Goal: Find specific page/section: Find specific page/section

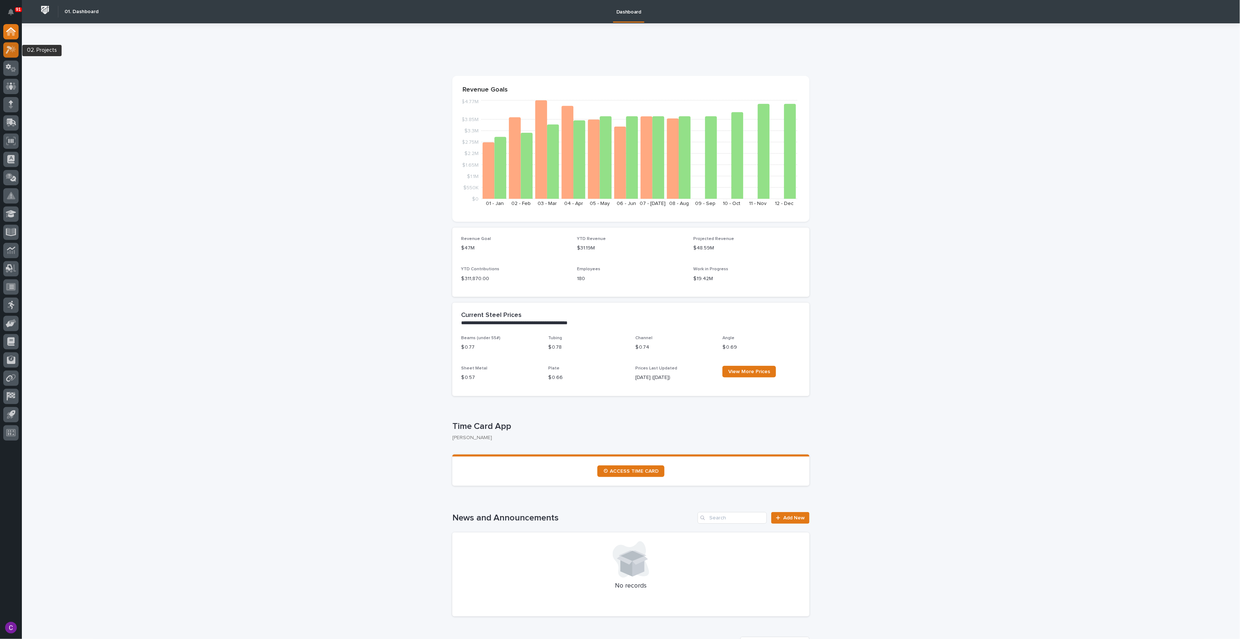
click at [12, 48] on icon at bounding box center [11, 50] width 11 height 8
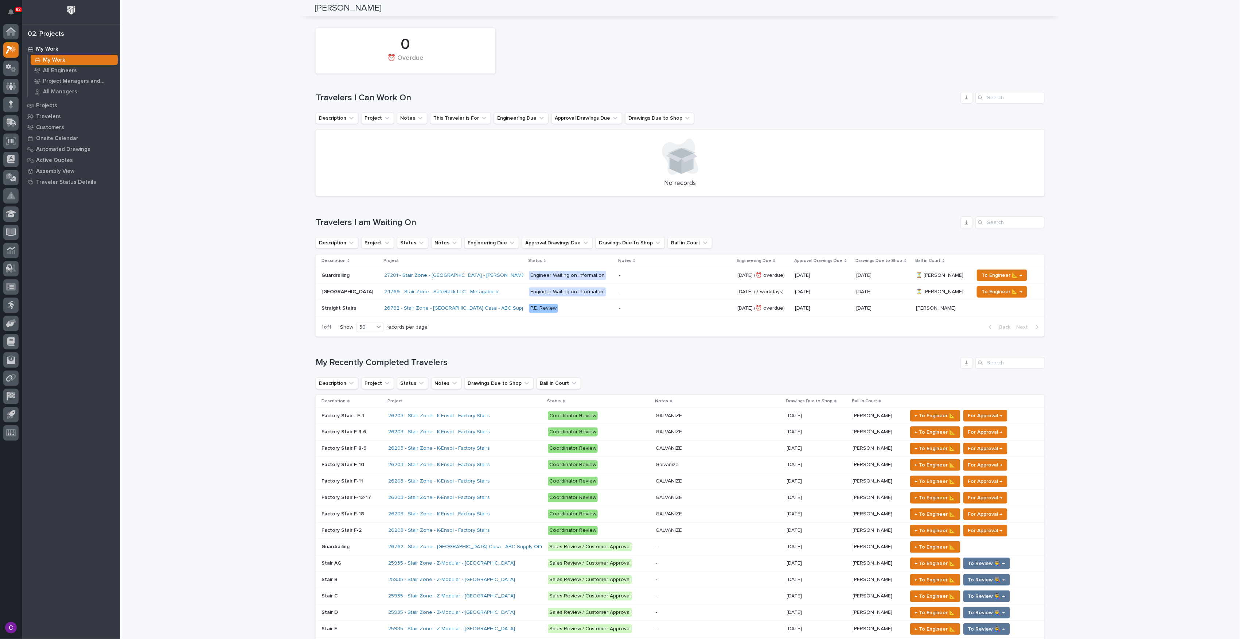
scroll to position [97, 0]
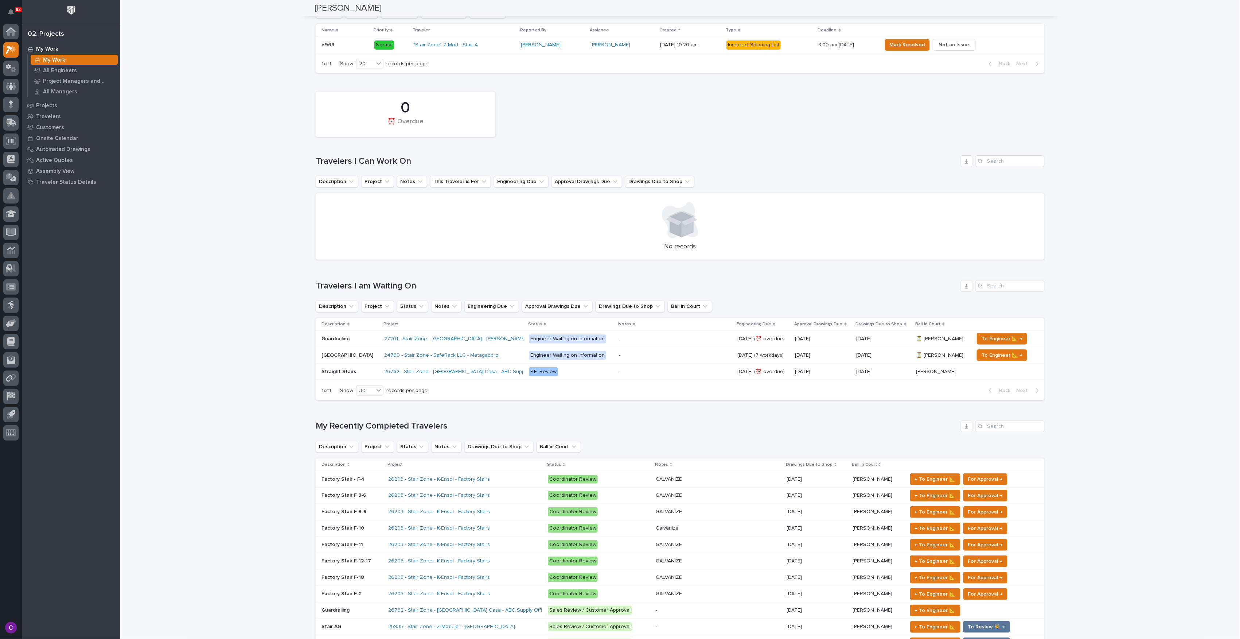
click at [576, 357] on div "Engineer Waiting on Information" at bounding box center [567, 355] width 77 height 9
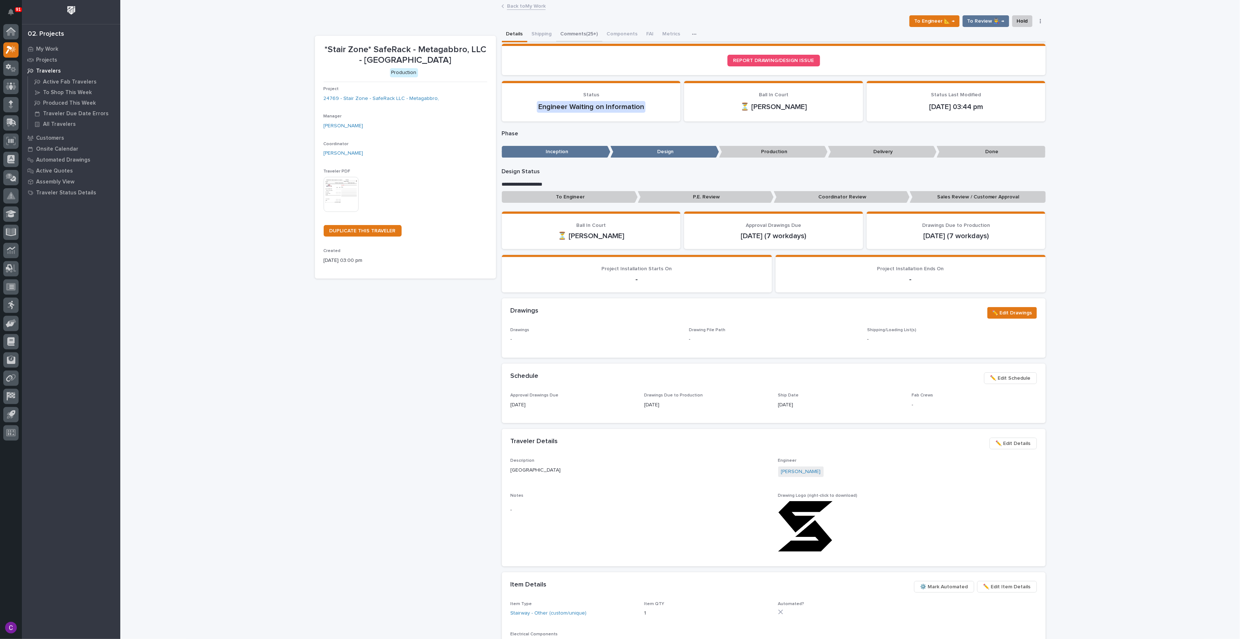
click at [576, 32] on button "Comments (25+)" at bounding box center [579, 34] width 46 height 15
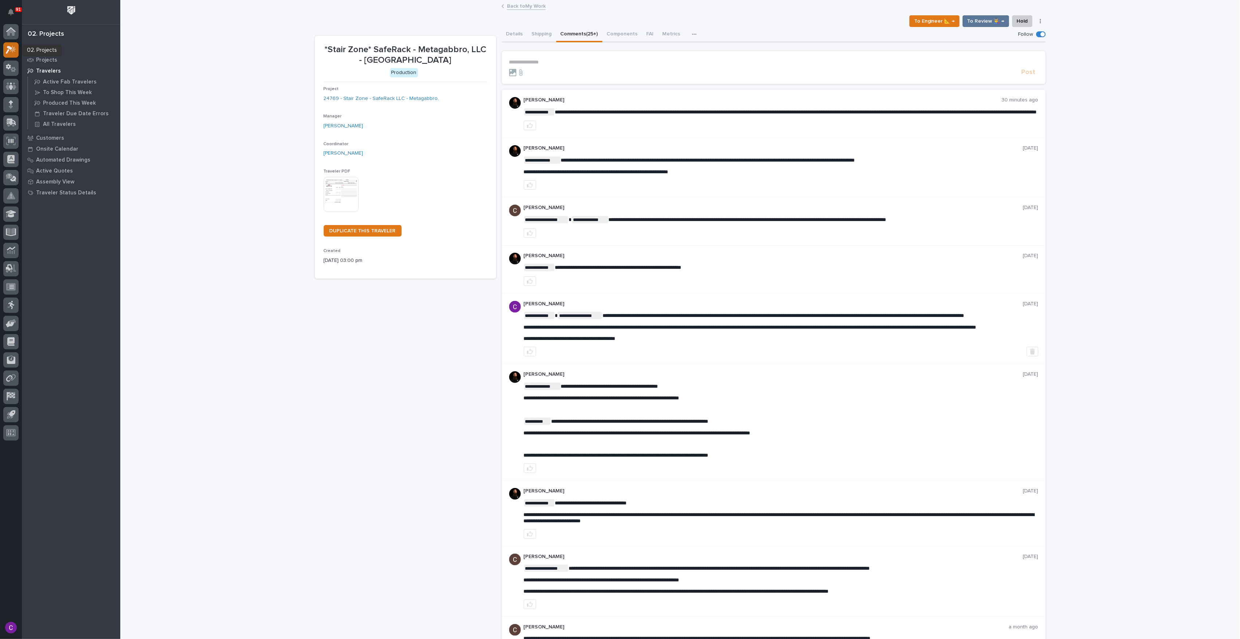
click at [4, 53] on div at bounding box center [10, 49] width 15 height 15
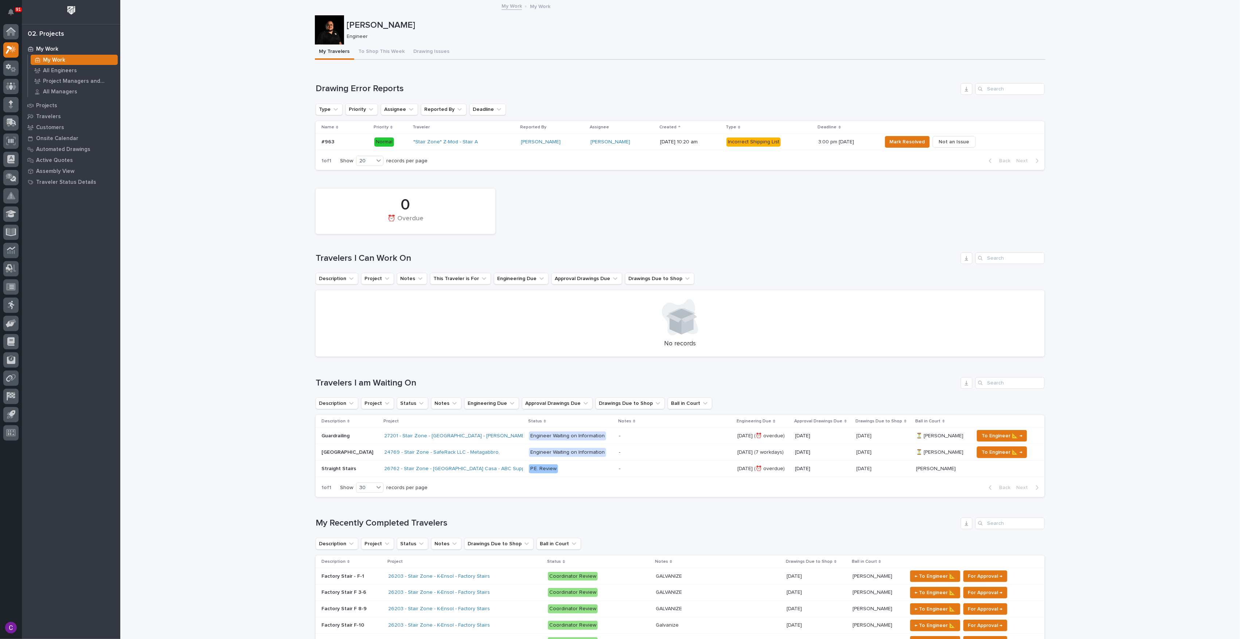
click at [480, 440] on div "27201 - Stair Zone - [GEOGRAPHIC_DATA] - [PERSON_NAME] Shop" at bounding box center [453, 436] width 139 height 12
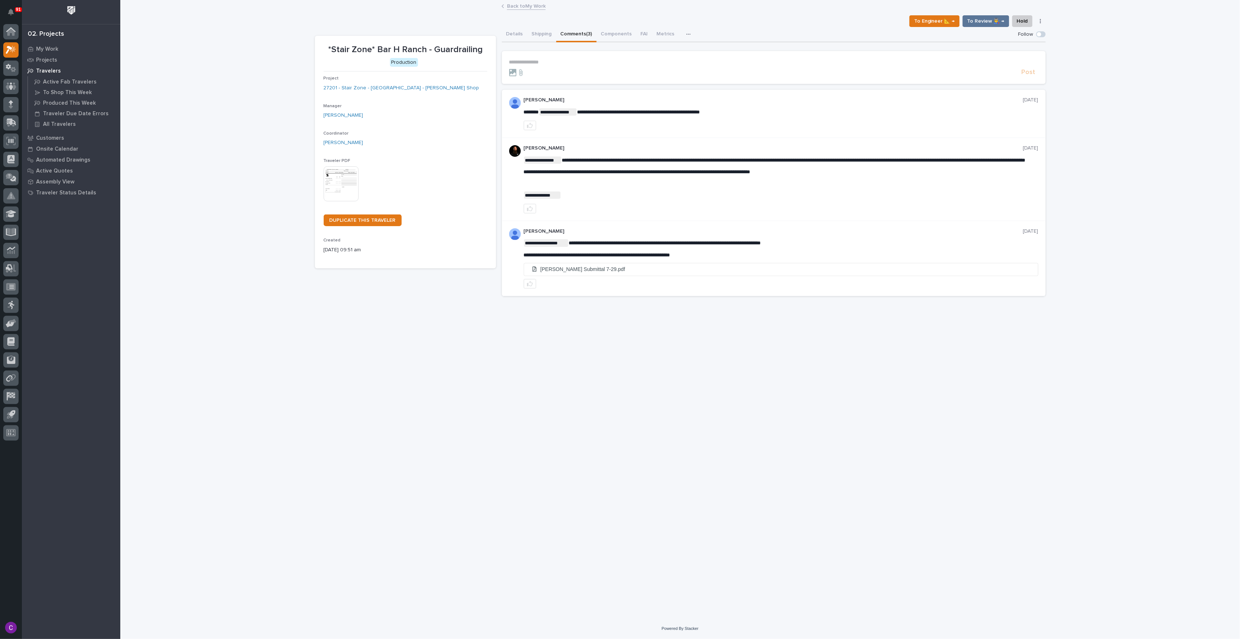
click at [584, 31] on button "Comments (3)" at bounding box center [576, 34] width 40 height 15
click at [520, 35] on button "Details" at bounding box center [515, 34] width 26 height 15
